Goal: Task Accomplishment & Management: Use online tool/utility

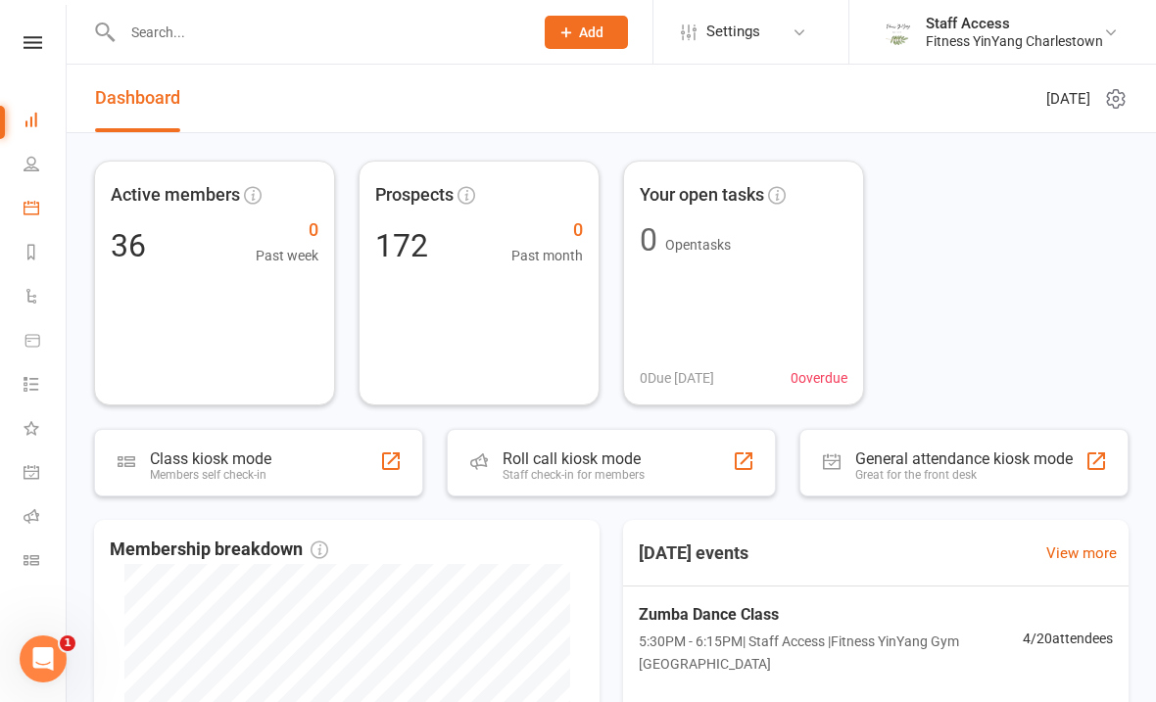
click at [31, 217] on link "Calendar" at bounding box center [46, 210] width 44 height 44
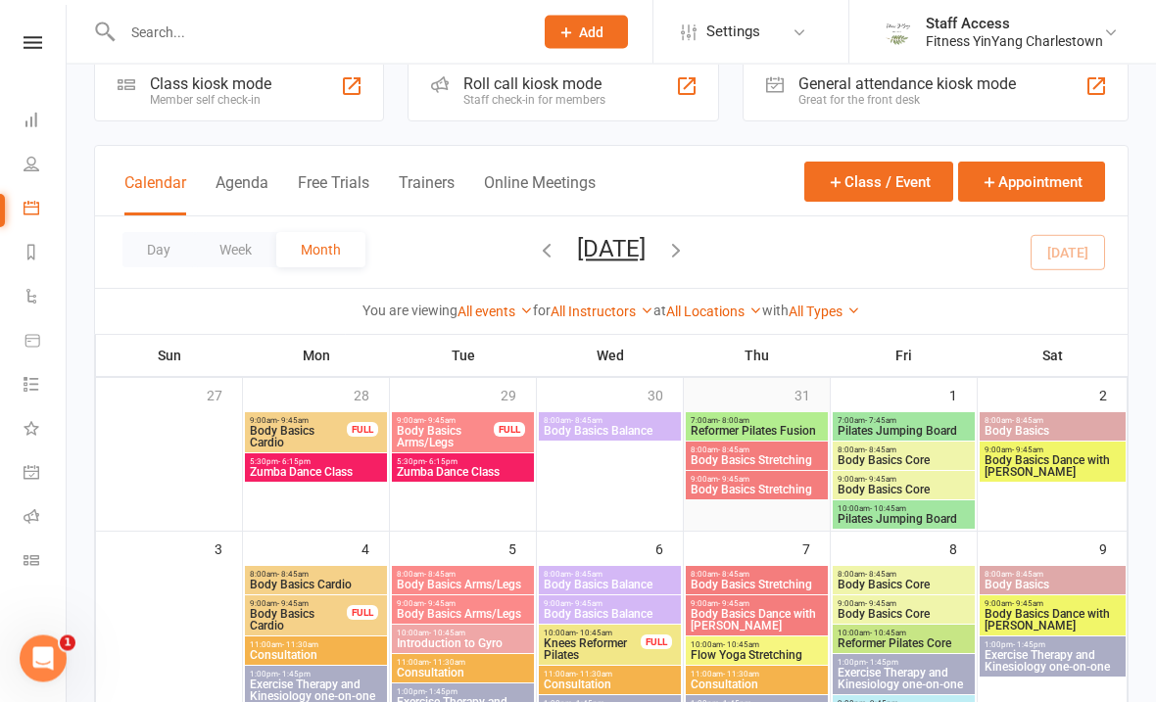
scroll to position [44, 0]
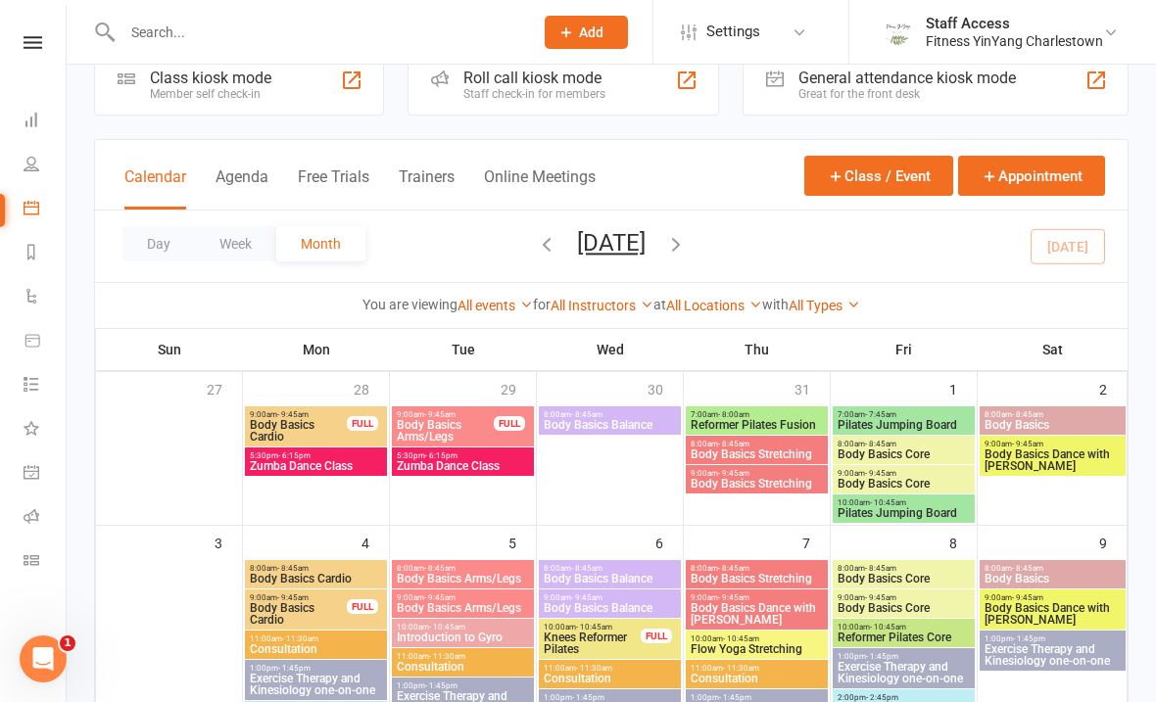
click at [208, 72] on div "Class kiosk mode" at bounding box center [210, 78] width 121 height 19
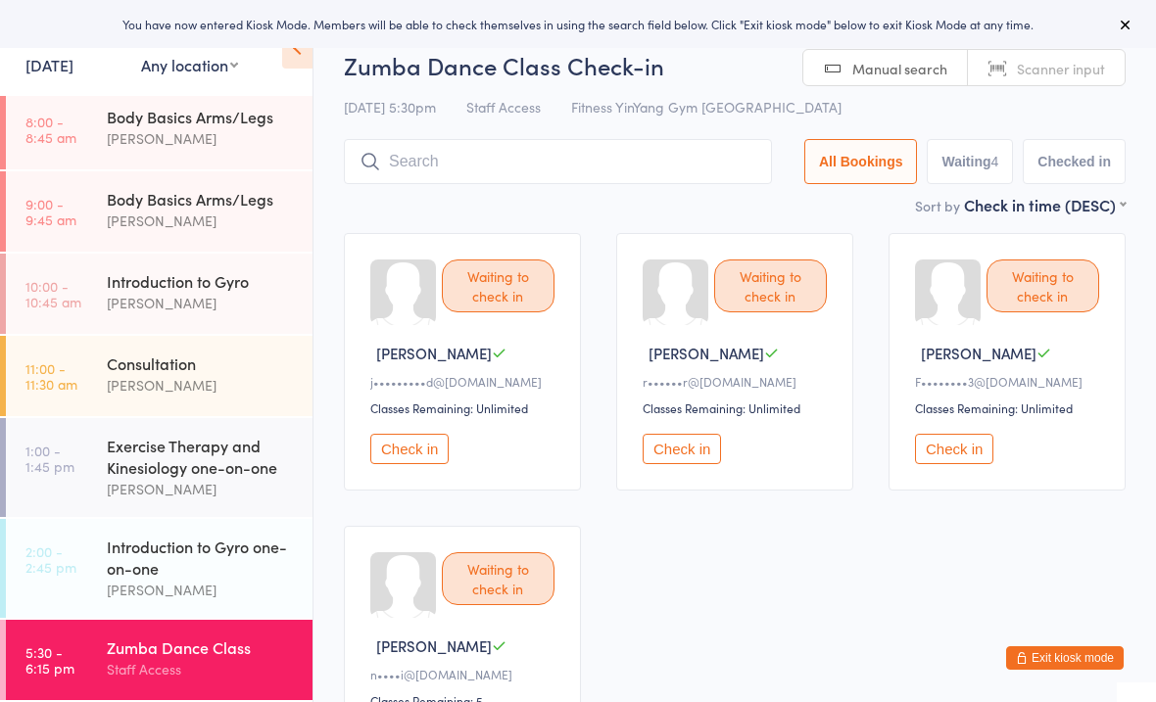
scroll to position [97, 0]
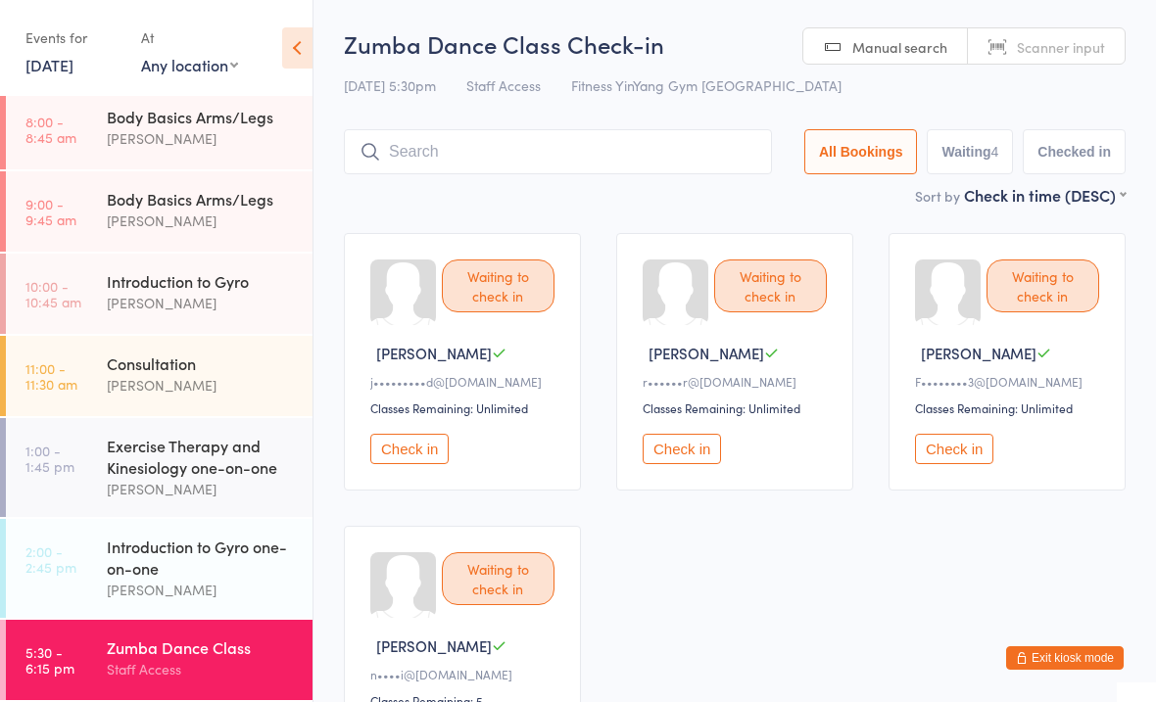
click at [127, 656] on div "Zumba Dance Class" at bounding box center [201, 648] width 189 height 22
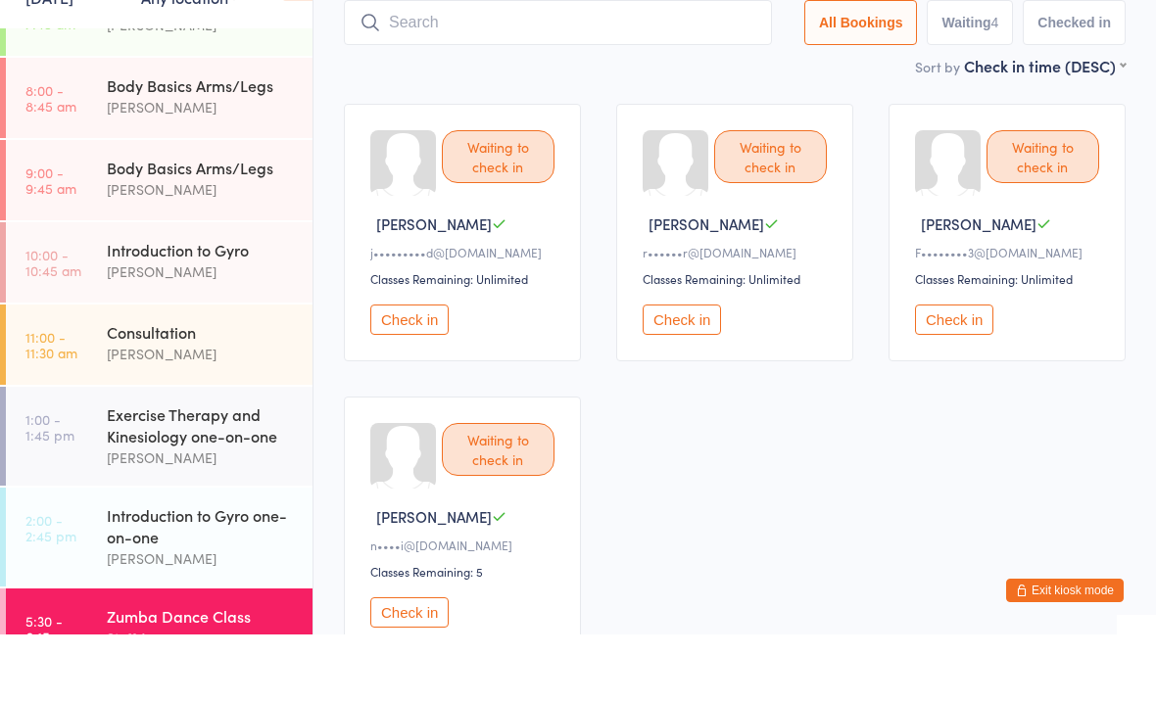
scroll to position [64, 0]
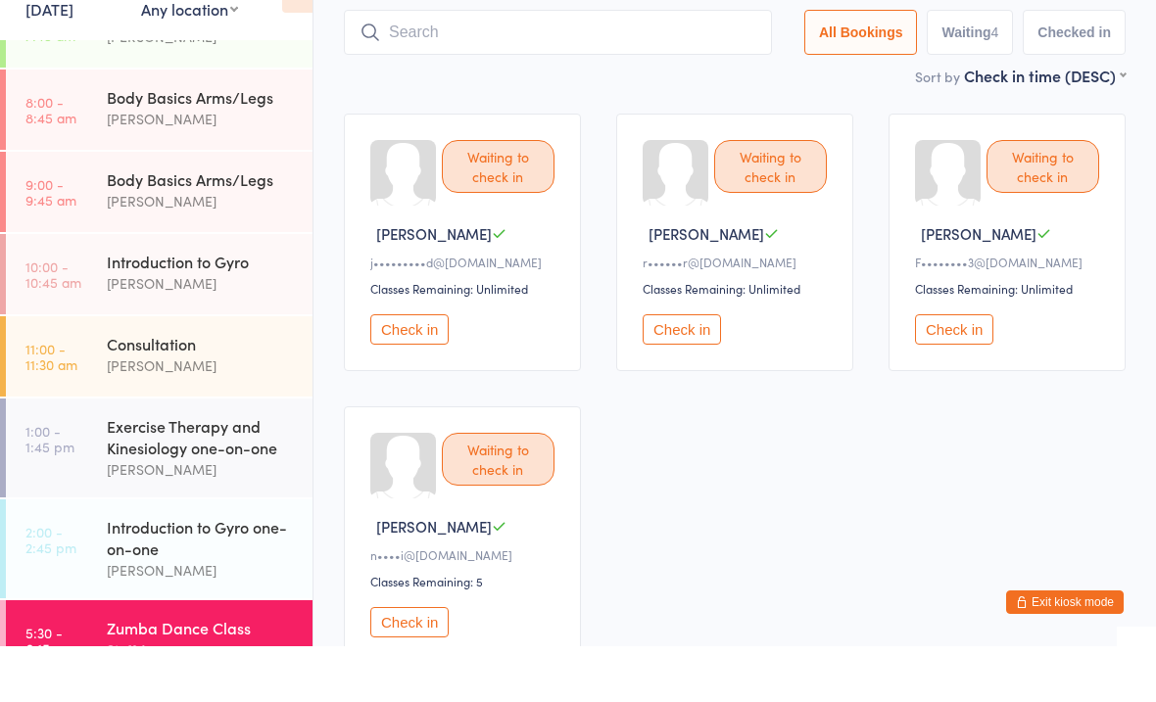
click at [432, 370] on button "Check in" at bounding box center [409, 385] width 78 height 30
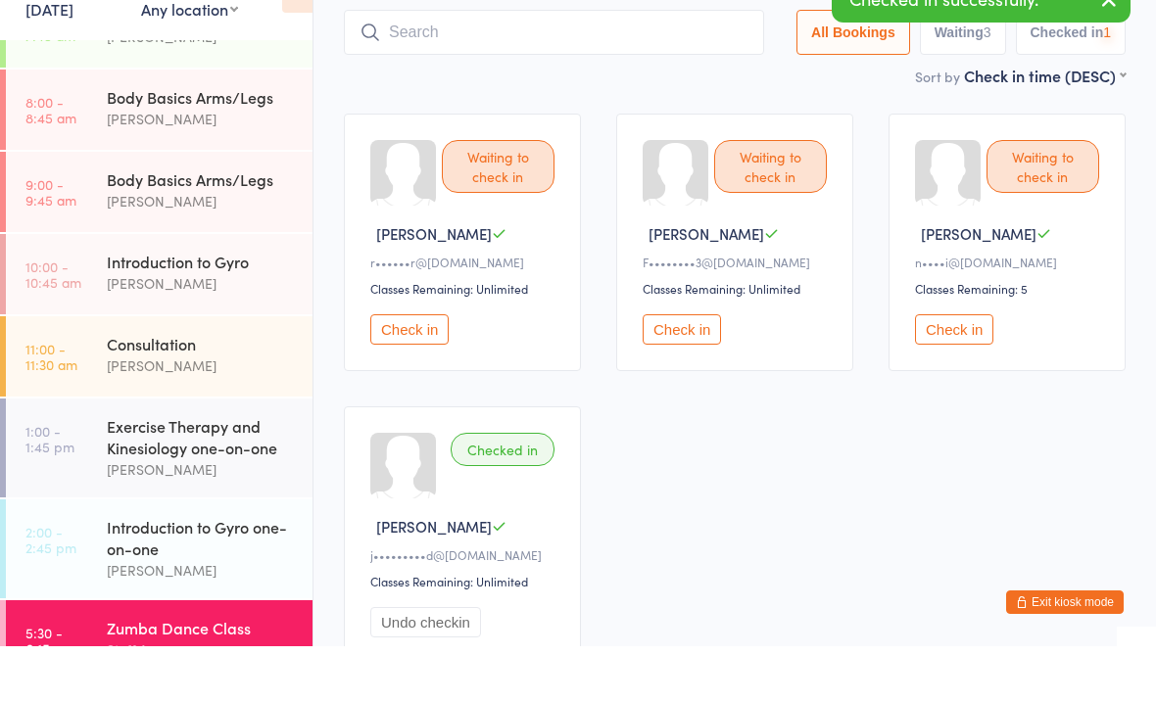
scroll to position [120, 0]
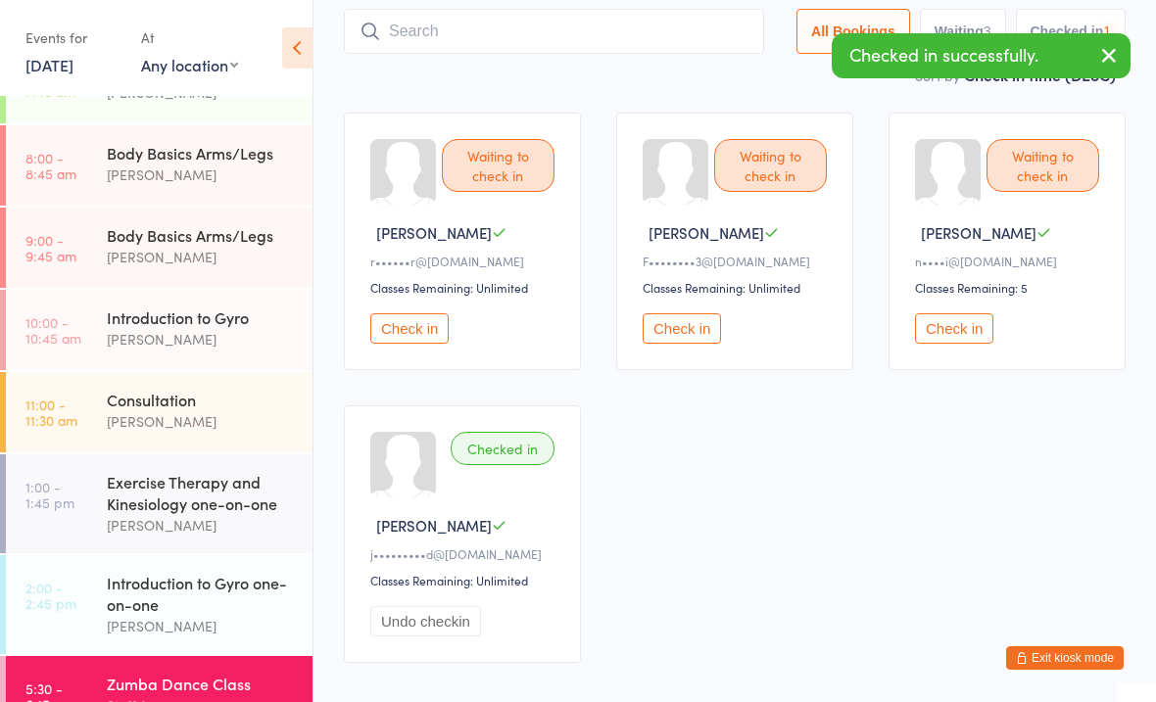
click at [686, 327] on button "Check in" at bounding box center [682, 328] width 78 height 30
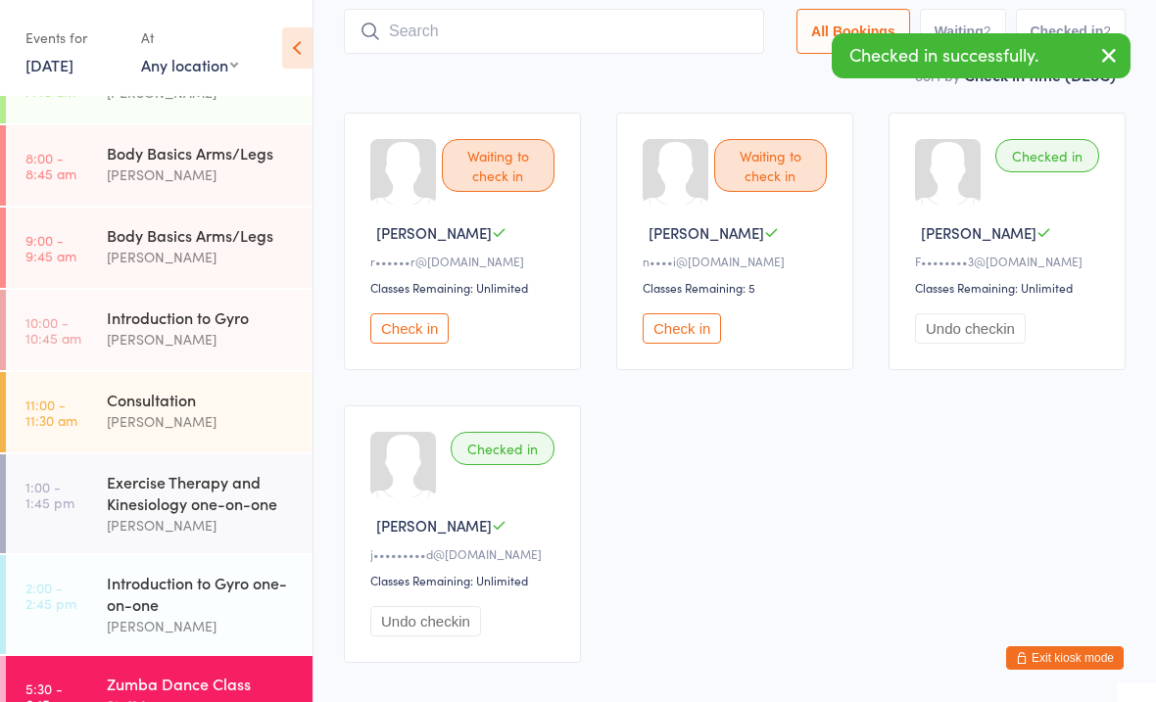
click at [721, 335] on button "Check in" at bounding box center [682, 328] width 78 height 30
click at [409, 326] on button "Check in" at bounding box center [409, 328] width 78 height 30
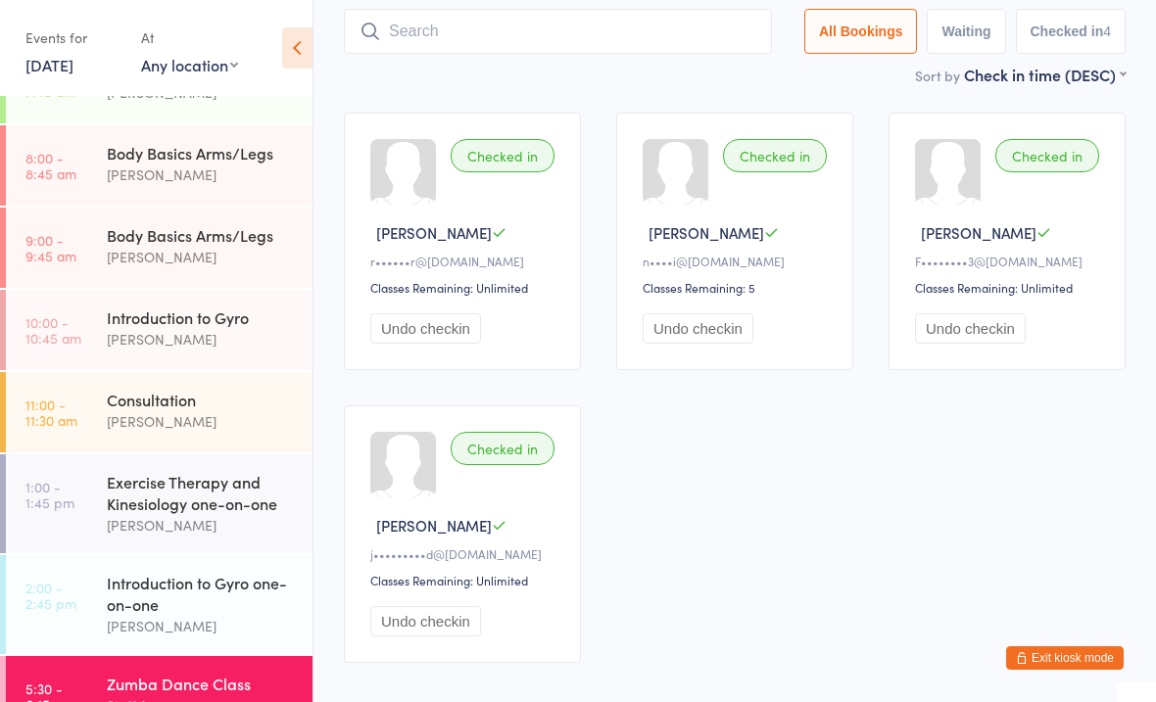
click at [282, 52] on icon at bounding box center [297, 47] width 30 height 41
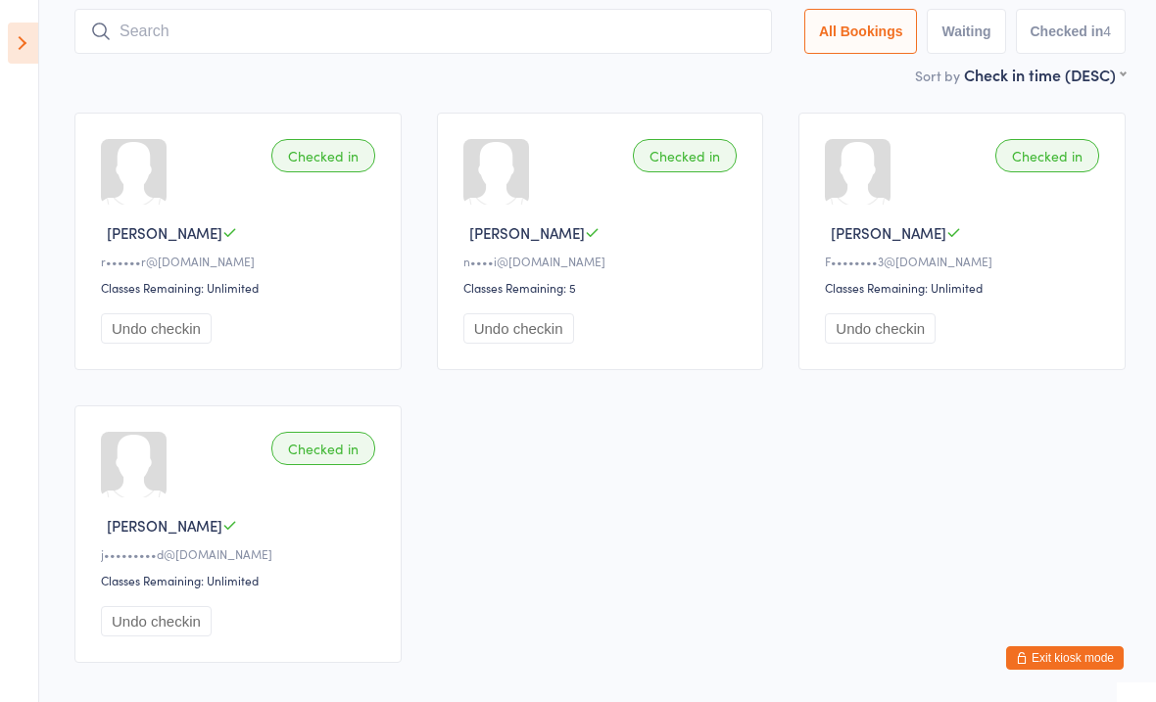
click at [31, 16] on aside "Events for 12 Aug, 2025 12 Aug, 2025 August 2025 Sun Mon Tue Wed Thu Fri Sat 31…" at bounding box center [19, 351] width 39 height 702
click at [9, 39] on icon at bounding box center [23, 43] width 30 height 41
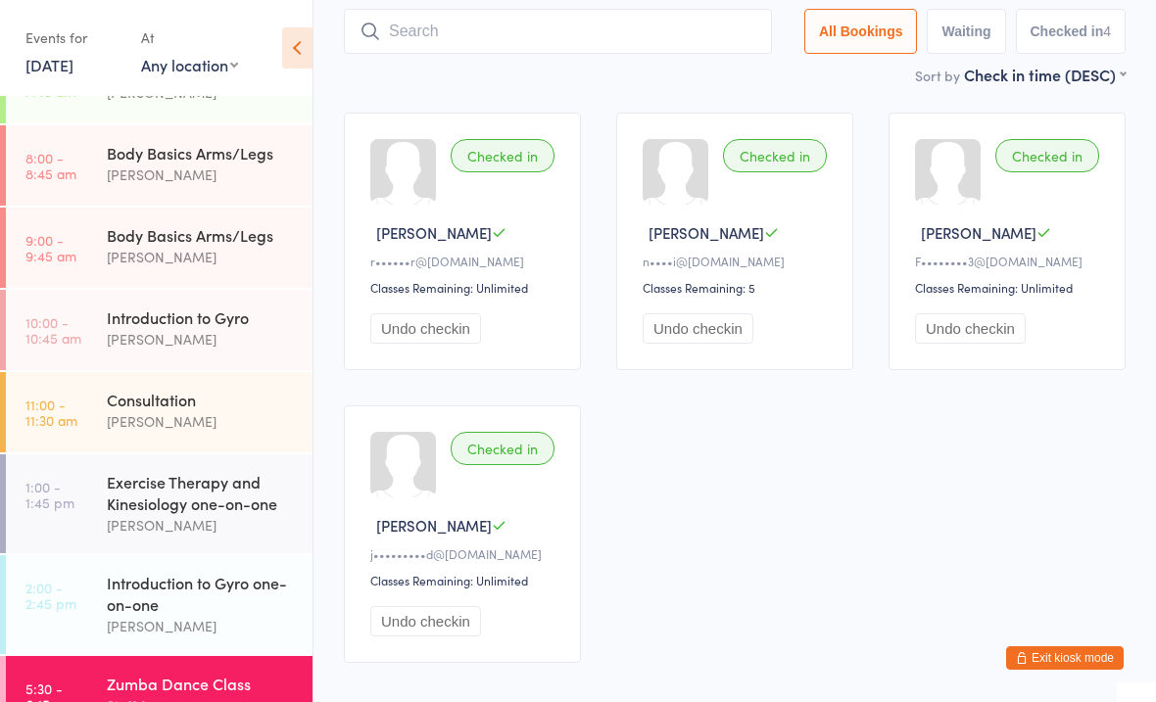
click at [1035, 681] on div "Checked in Rebecca R r••••••r@bigpond.com Classes Remaining: Unlimited Undo che…" at bounding box center [734, 388] width 817 height 586
click at [1080, 670] on button "Exit kiosk mode" at bounding box center [1065, 658] width 118 height 24
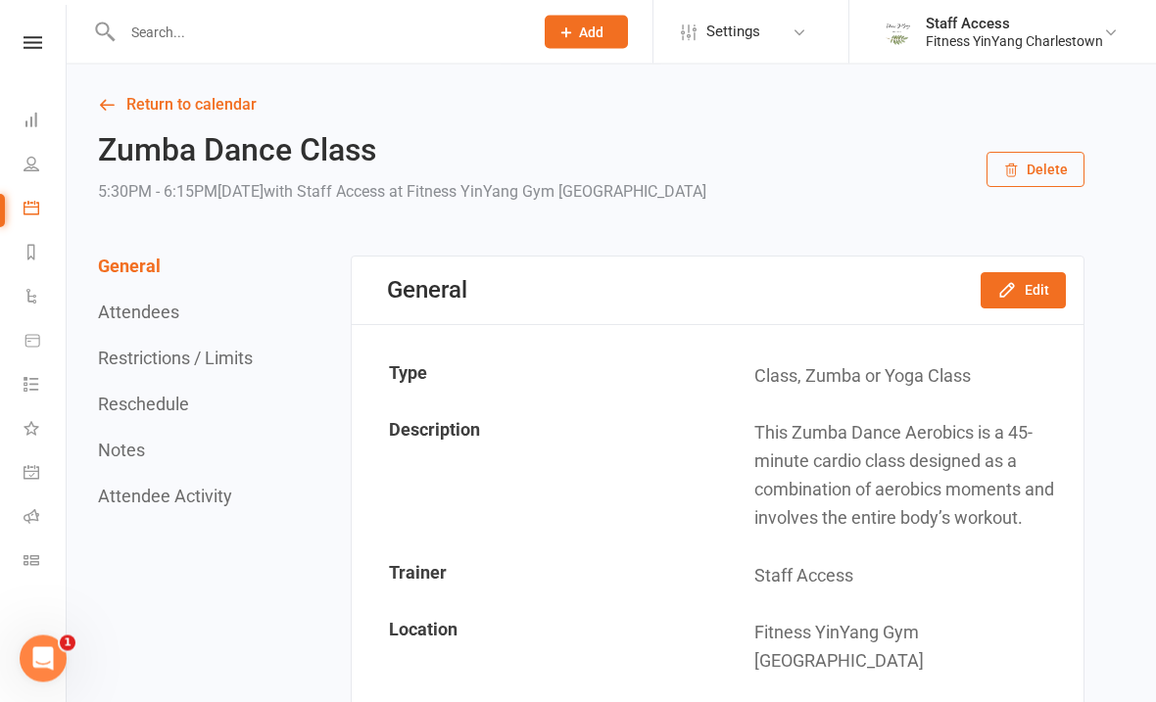
click at [40, 217] on link "Calendar" at bounding box center [46, 210] width 44 height 44
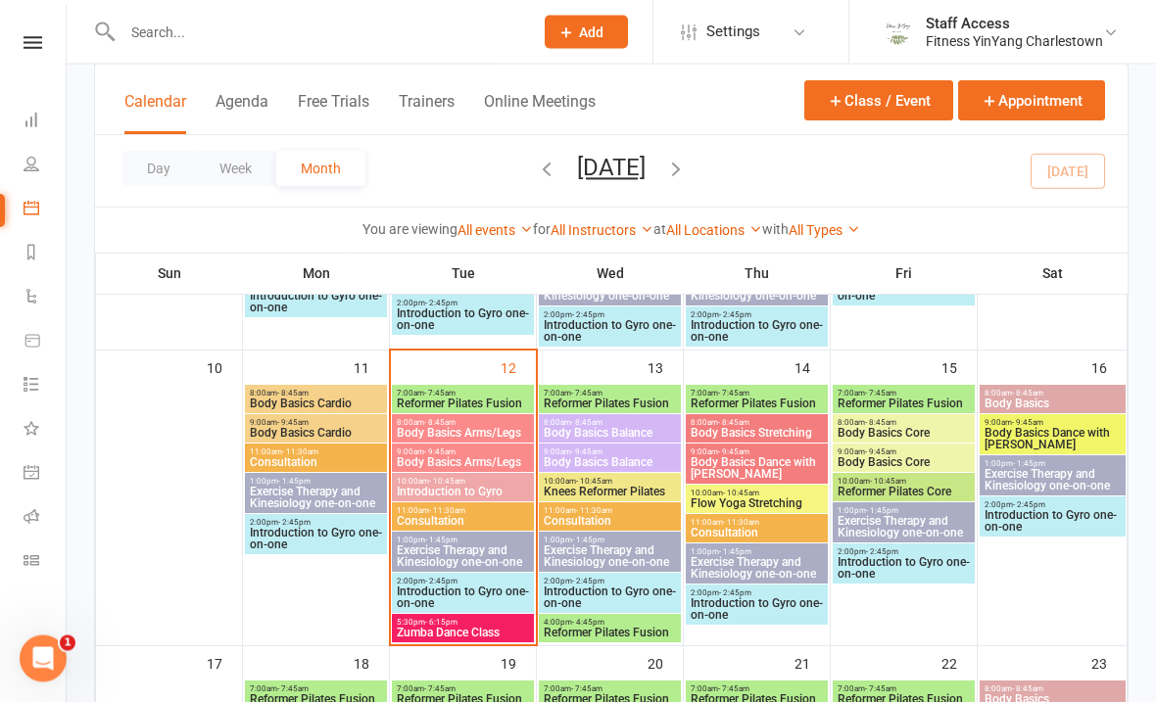
scroll to position [479, 0]
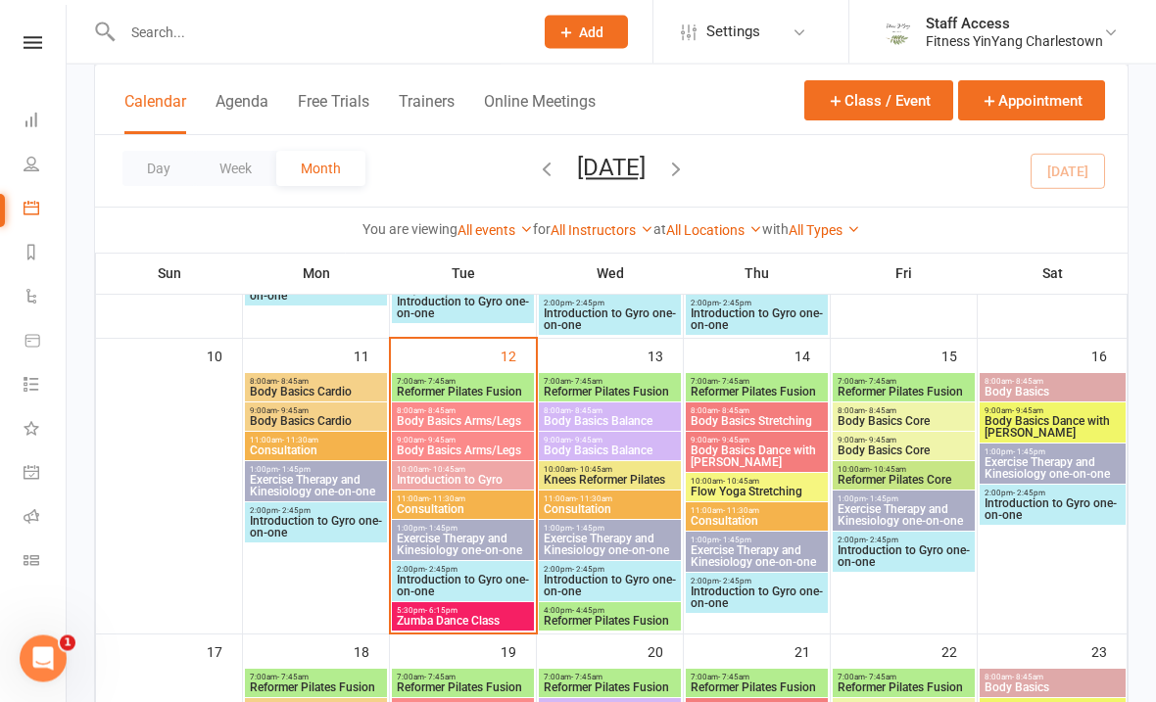
click at [471, 607] on span "5:30pm - 6:15pm" at bounding box center [463, 611] width 134 height 9
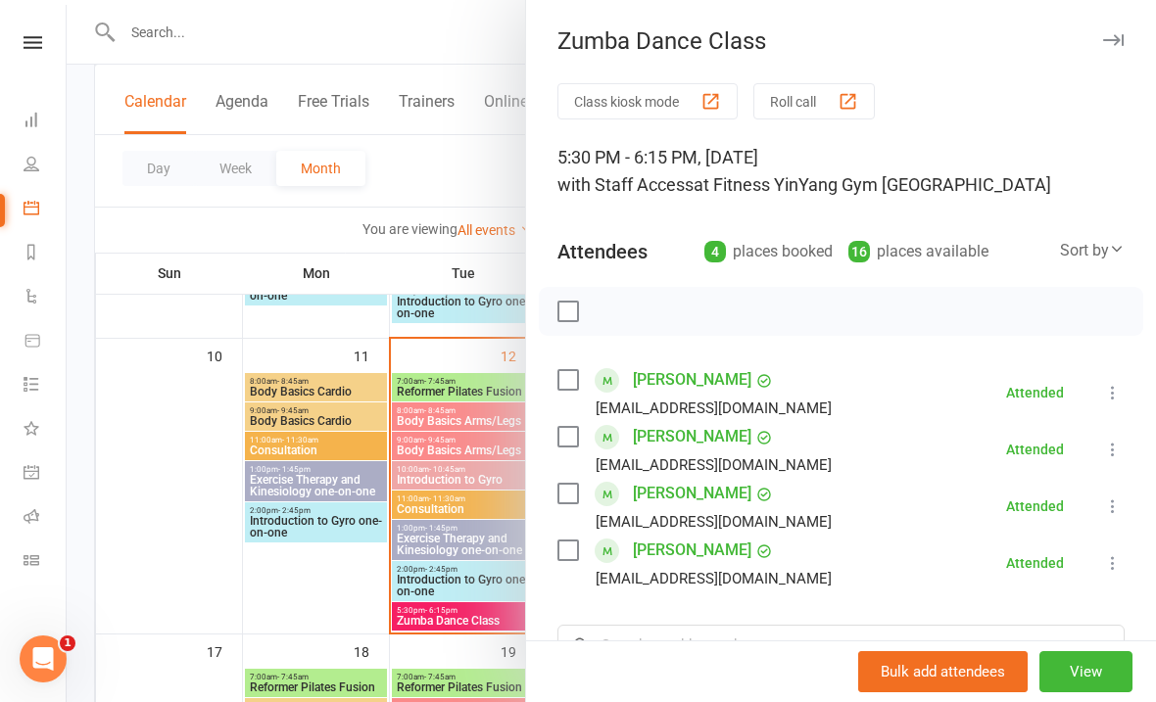
click at [557, 317] on label at bounding box center [567, 312] width 20 height 20
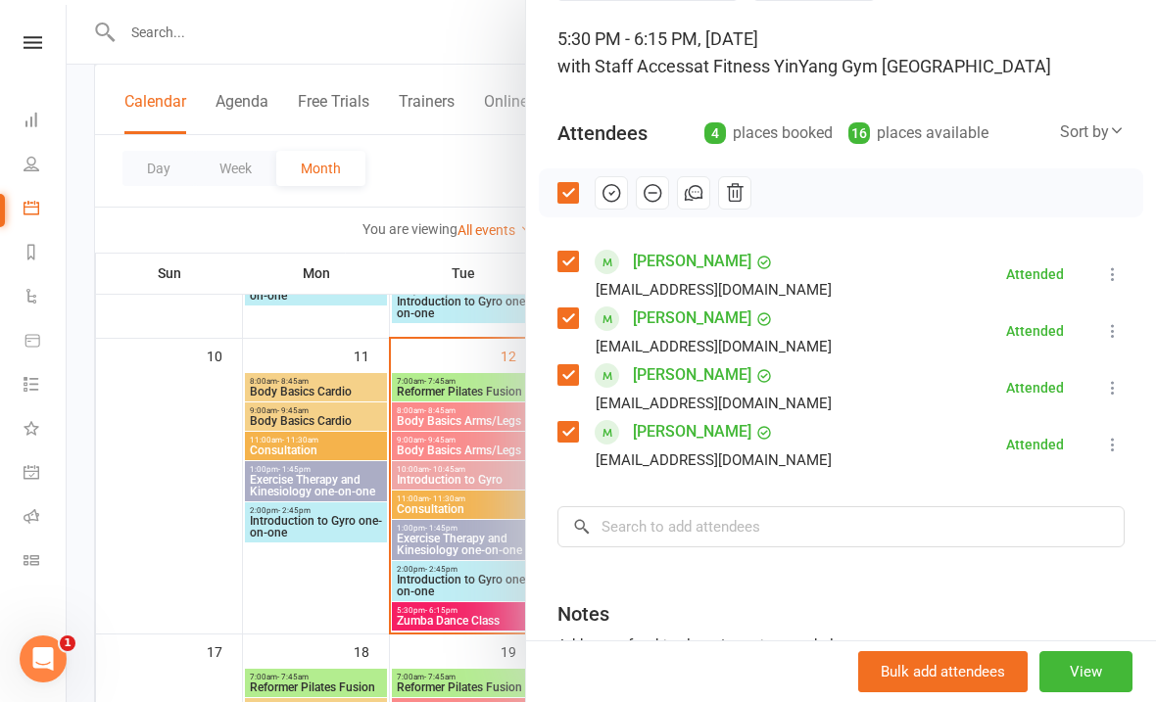
scroll to position [118, 0]
click at [601, 190] on icon "button" at bounding box center [611, 194] width 22 height 22
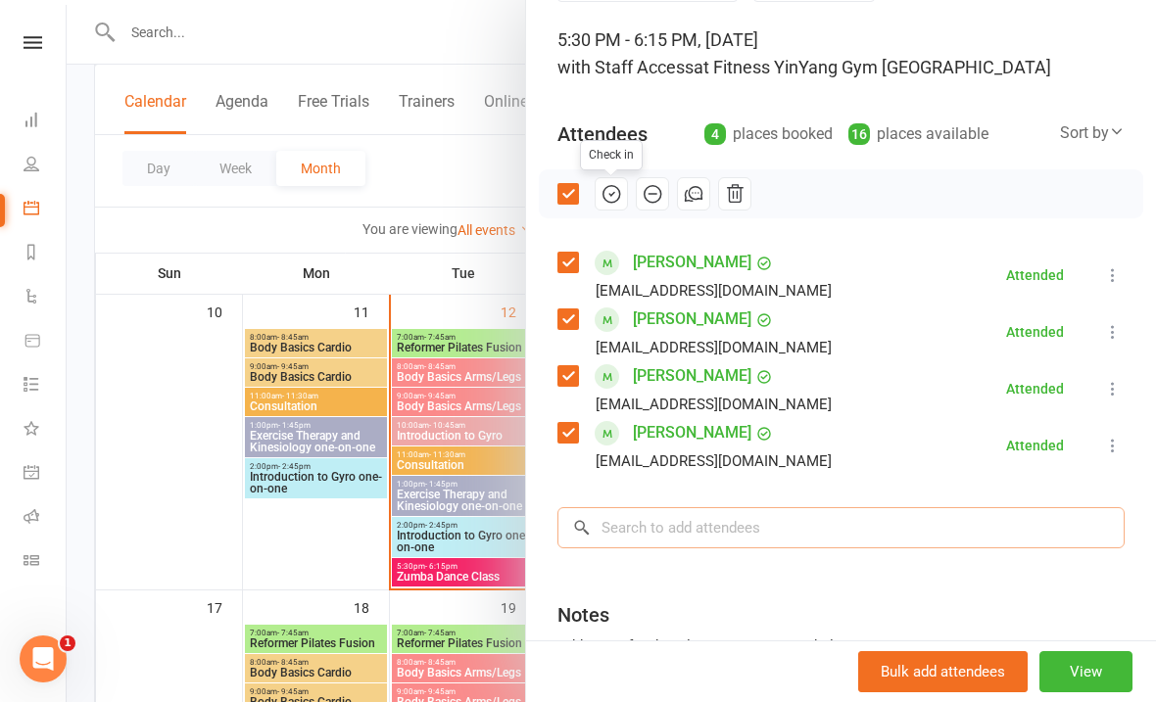
click at [696, 538] on input "search" at bounding box center [840, 527] width 567 height 41
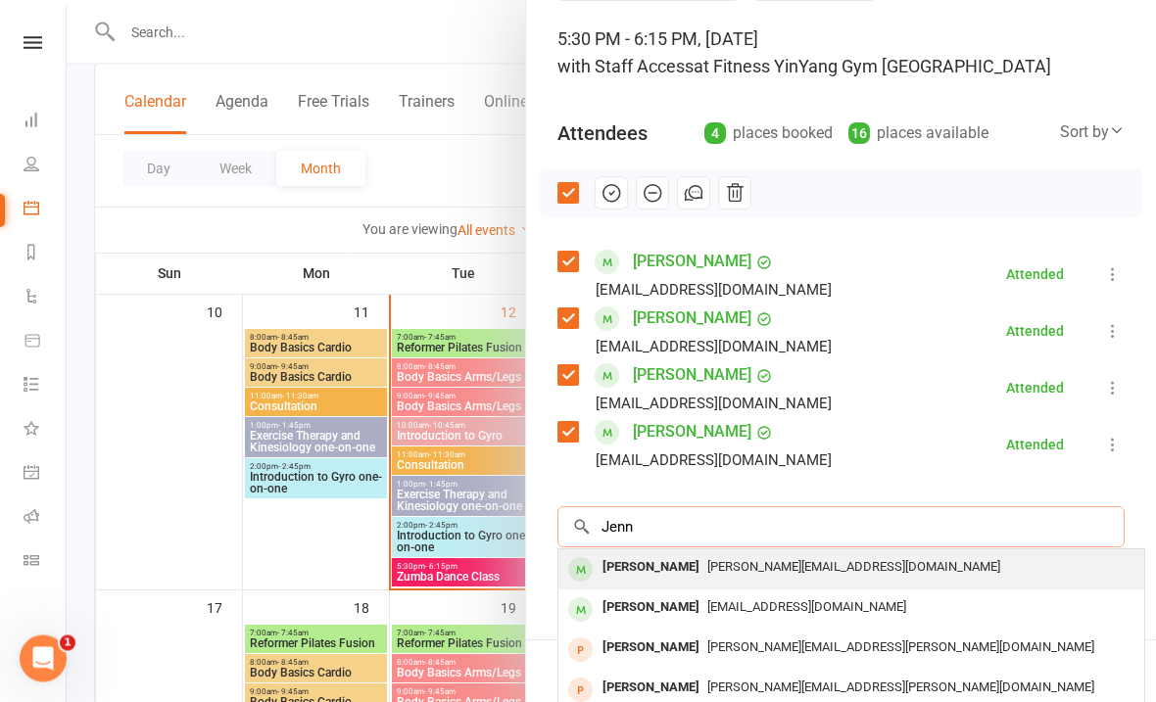
type input "Jenn"
click at [814, 562] on span "J.chivers@hotmail.com" at bounding box center [853, 567] width 293 height 15
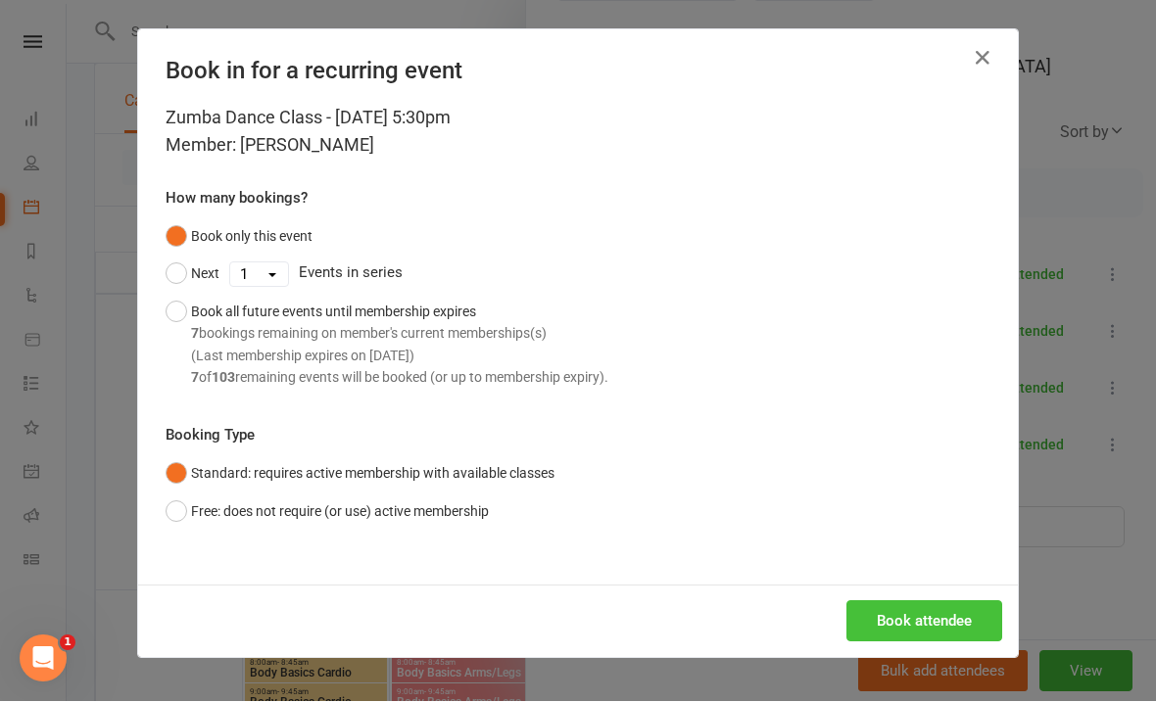
click at [942, 621] on button "Book attendee" at bounding box center [924, 621] width 156 height 41
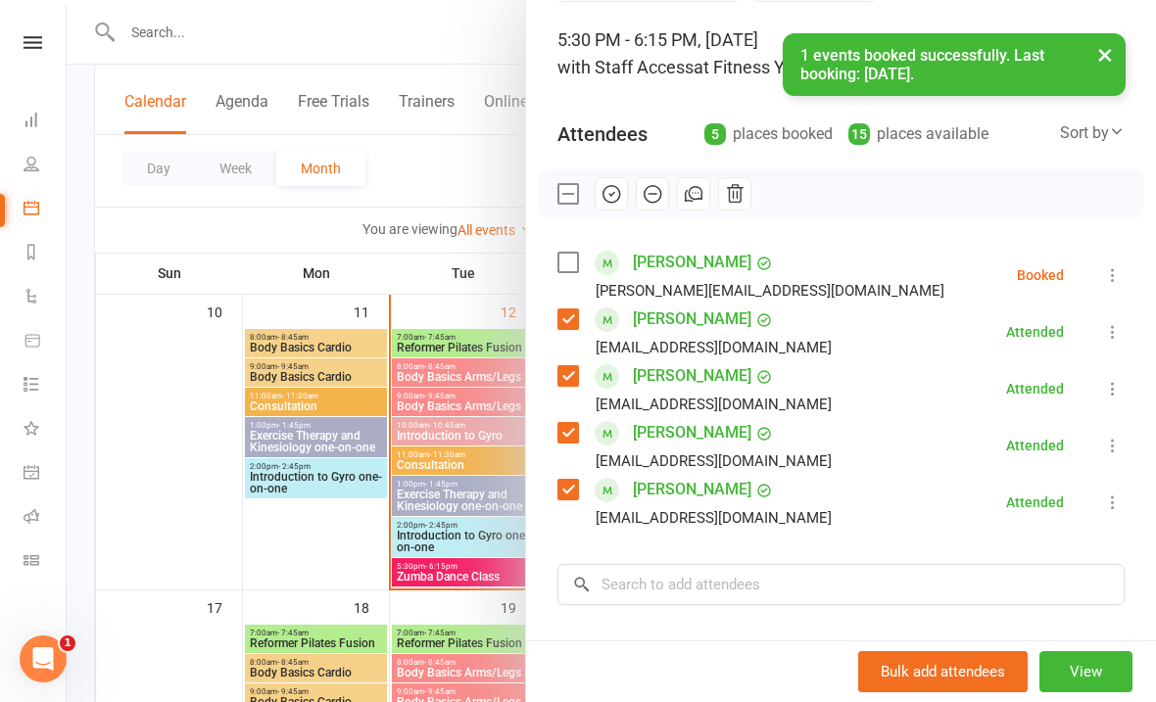
click at [571, 261] on label at bounding box center [567, 263] width 20 height 20
click at [613, 183] on icon "button" at bounding box center [611, 194] width 22 height 22
